Goal: Task Accomplishment & Management: Use online tool/utility

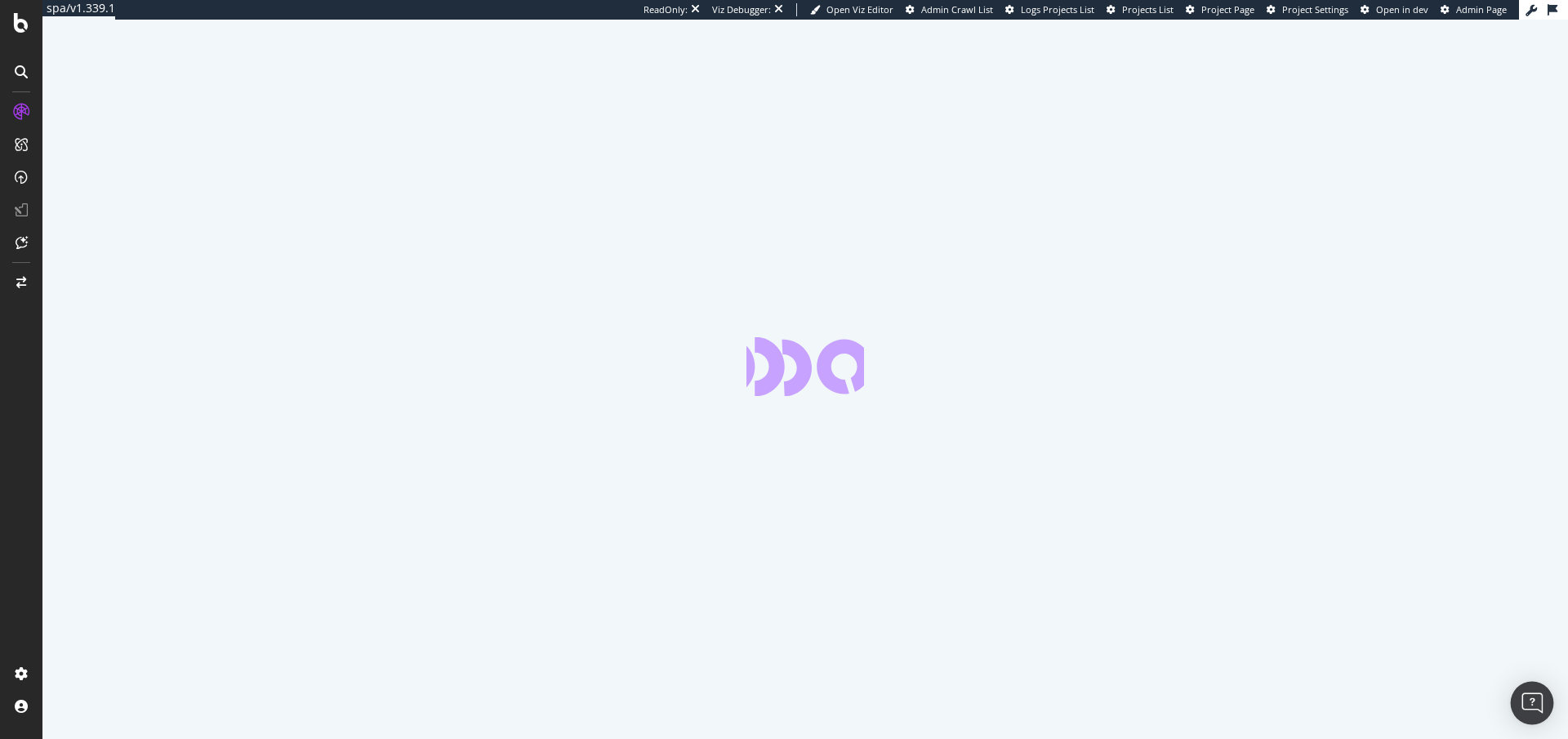
click at [1524, 715] on div "Open Intercom Messenger" at bounding box center [1532, 704] width 44 height 44
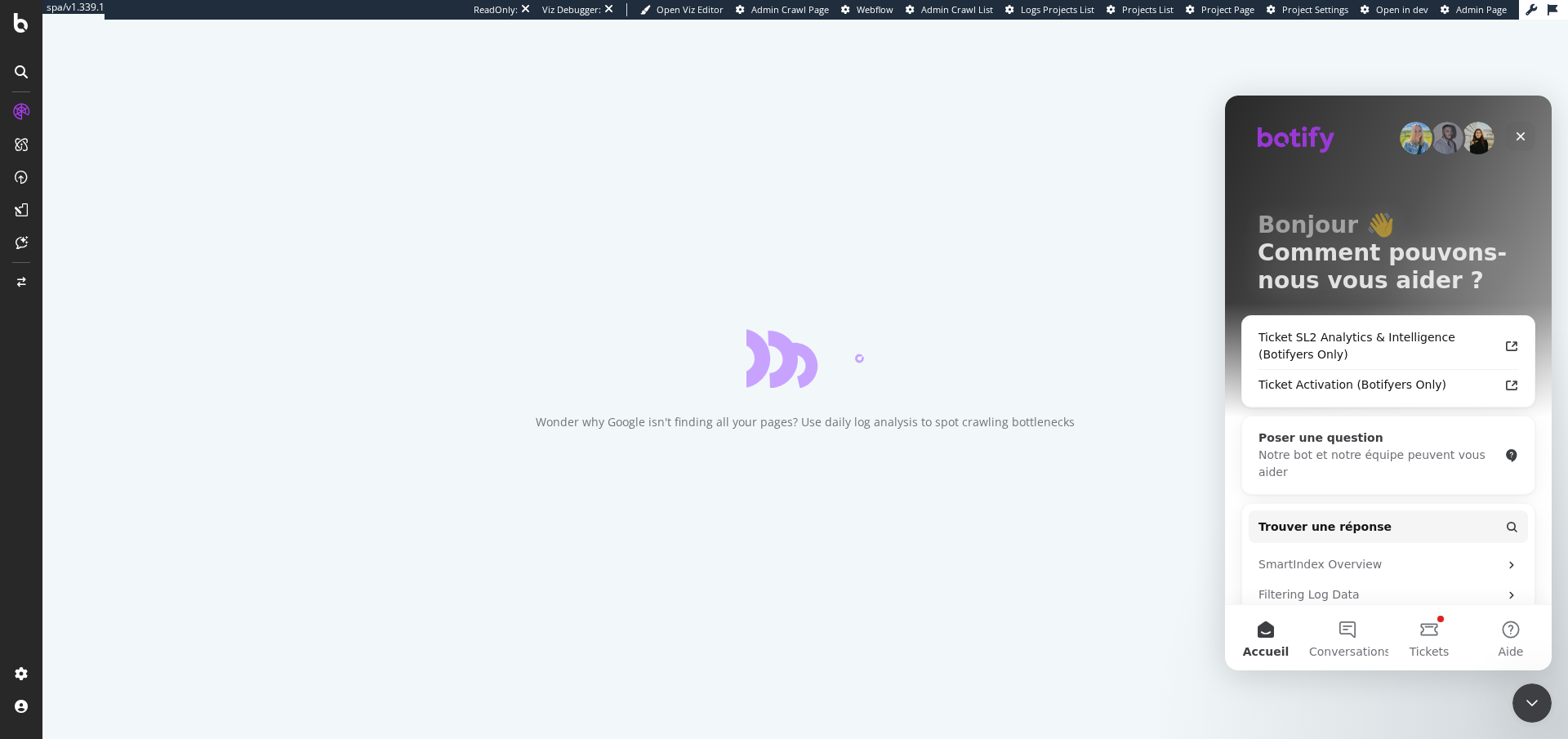
scroll to position [46, 0]
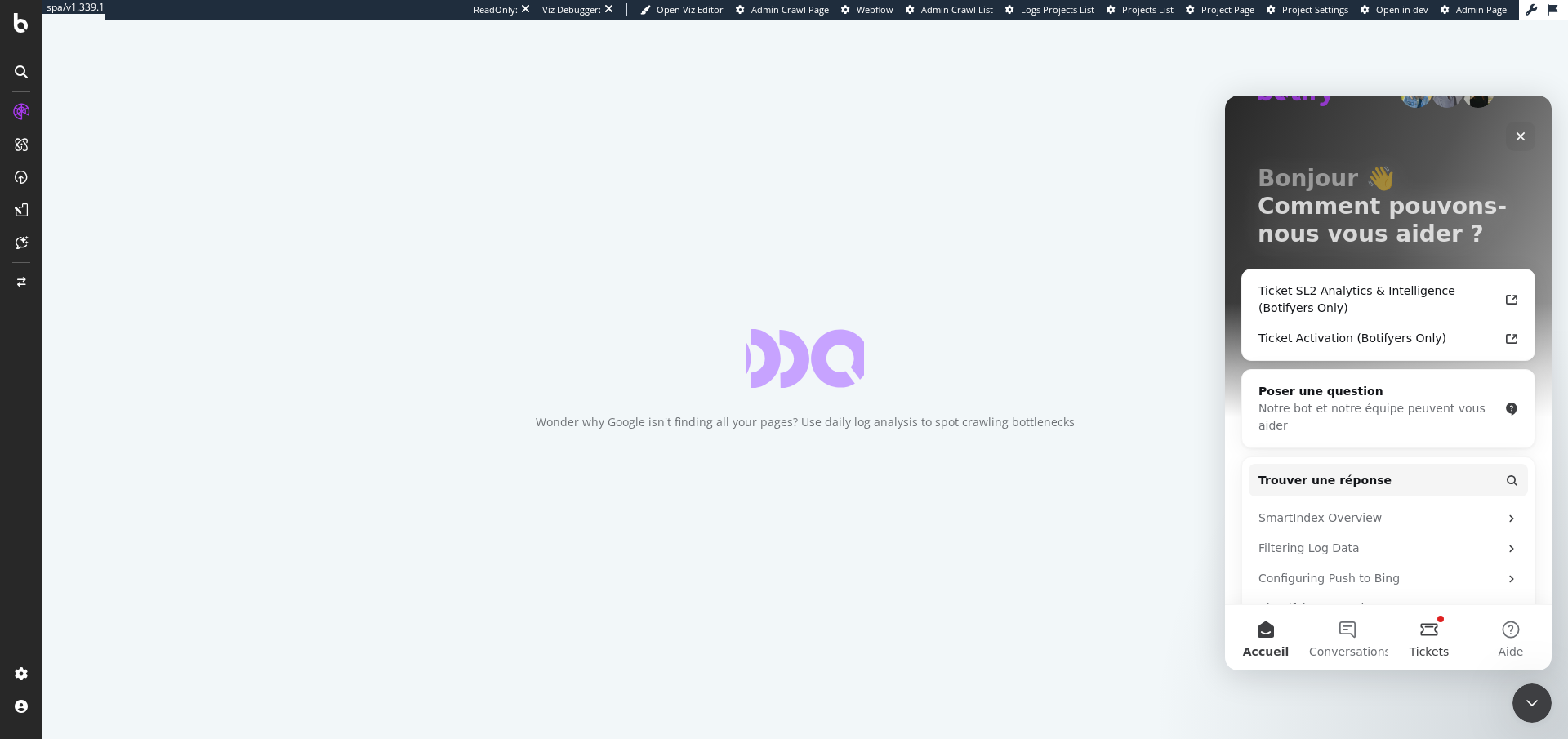
click at [1419, 618] on button "Tickets" at bounding box center [1429, 638] width 82 height 65
